Goal: Check status: Check status

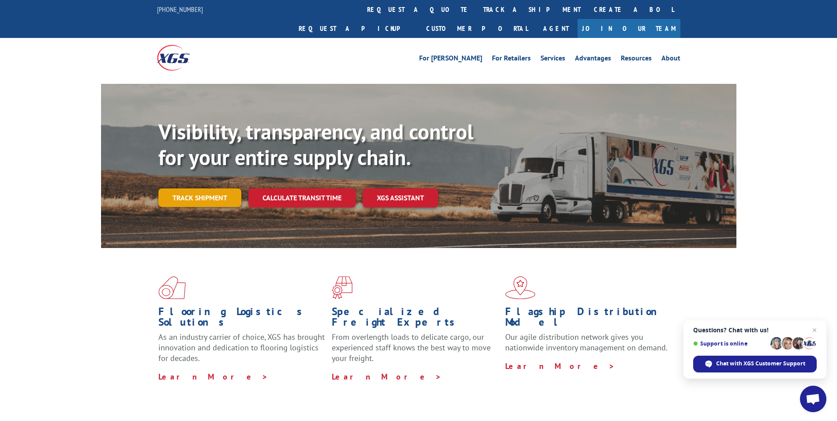
click at [185, 189] on link "Track shipment" at bounding box center [199, 198] width 83 height 19
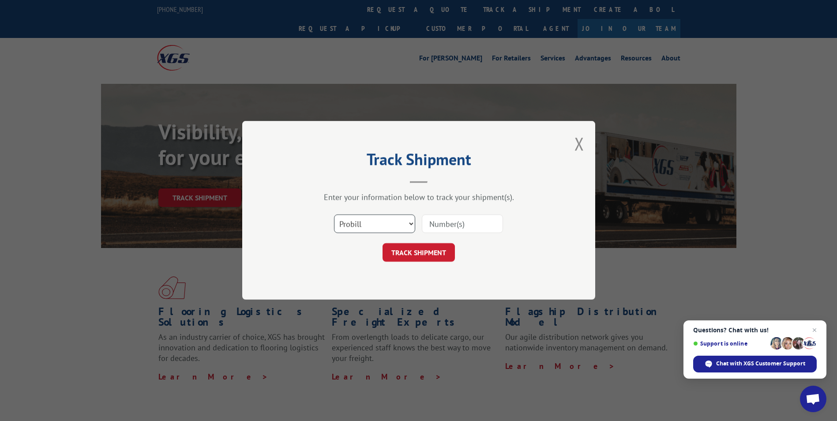
click at [409, 224] on select "Select category... Probill BOL PO" at bounding box center [374, 224] width 81 height 19
select select "bol"
click at [334, 215] on select "Select category... Probill BOL PO" at bounding box center [374, 224] width 81 height 19
click at [444, 227] on input at bounding box center [462, 224] width 81 height 19
type input "3389485"
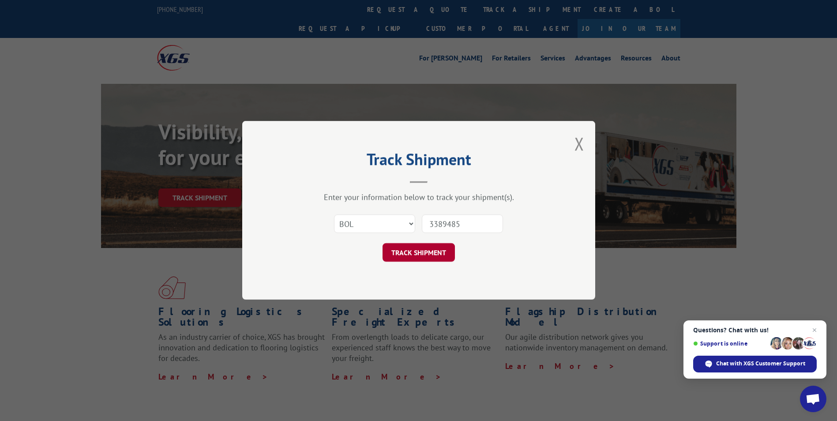
click at [419, 253] on button "TRACK SHIPMENT" at bounding box center [419, 253] width 72 height 19
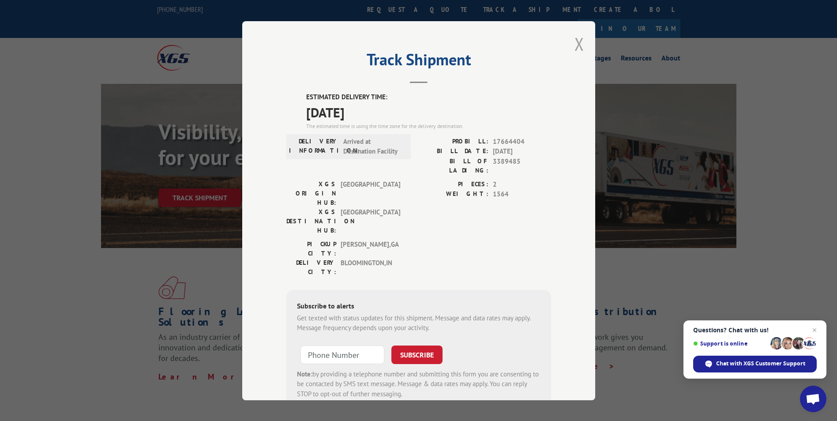
drag, startPoint x: 577, startPoint y: 44, endPoint x: 577, endPoint y: 52, distance: 7.9
click at [577, 44] on button "Close modal" at bounding box center [580, 43] width 10 height 23
